Goal: Find specific page/section: Find specific page/section

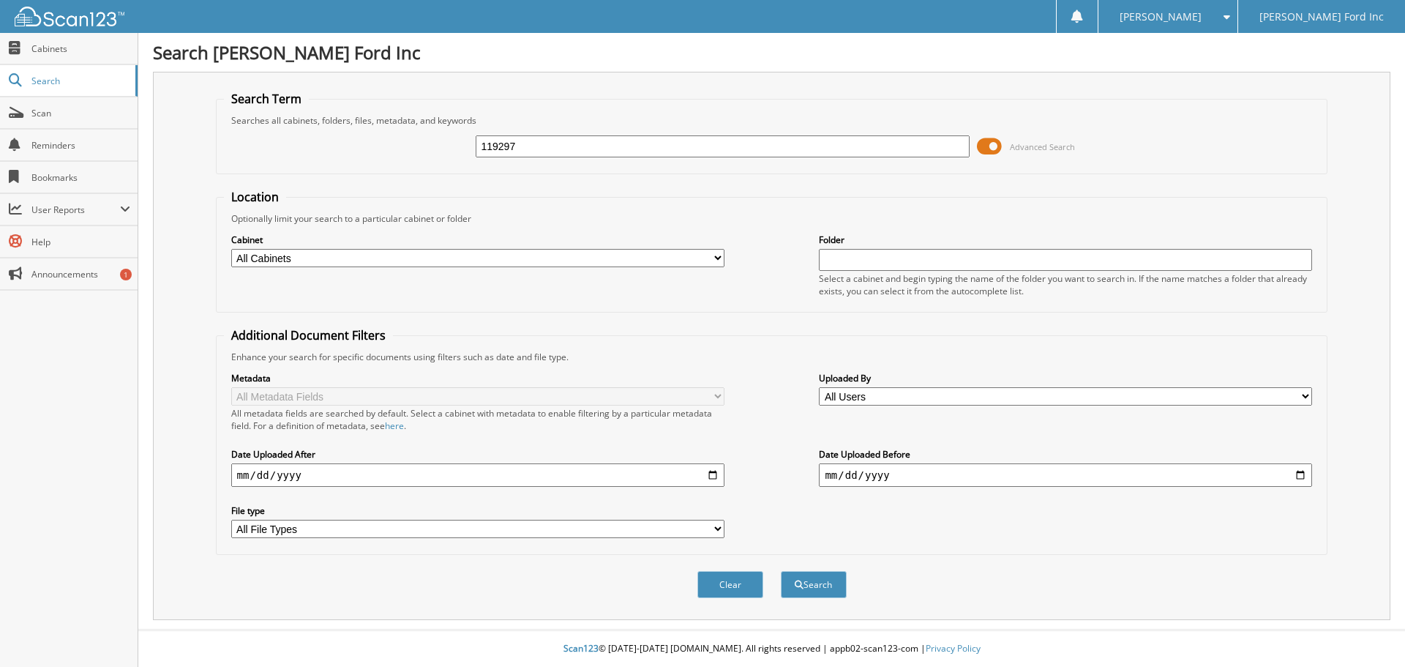
type input "119297"
click at [781, 571] on button "Search" at bounding box center [814, 584] width 66 height 27
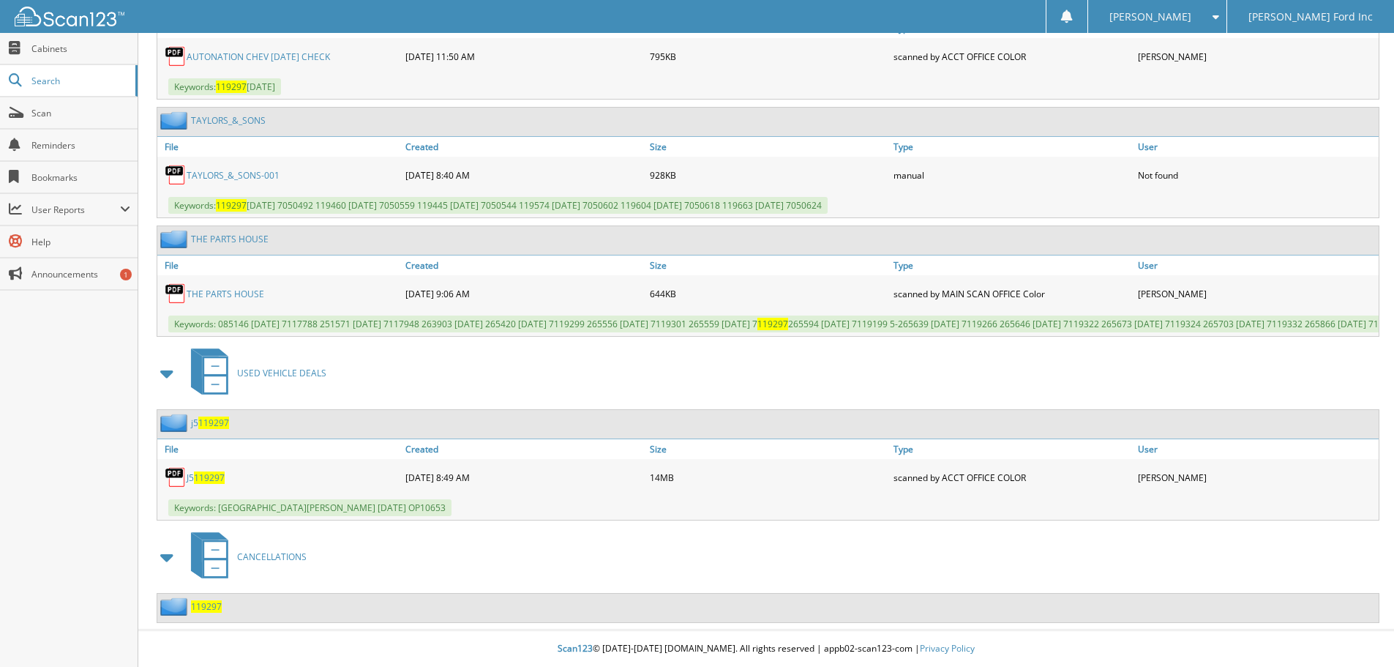
scroll to position [767, 0]
click at [204, 607] on span "119297" at bounding box center [206, 606] width 31 height 12
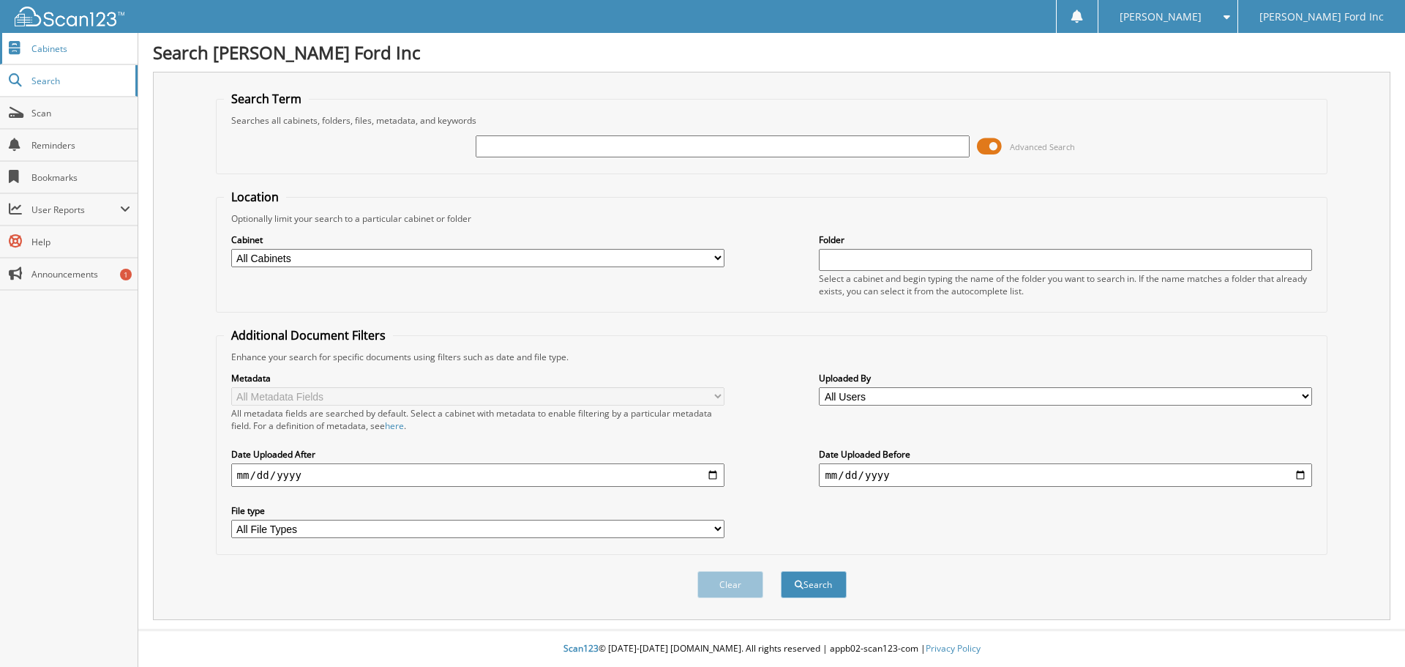
click at [46, 48] on span "Cabinets" at bounding box center [80, 48] width 99 height 12
click at [48, 53] on span "Cabinets" at bounding box center [80, 48] width 99 height 12
click at [41, 52] on span "Cabinets" at bounding box center [80, 48] width 99 height 12
